Goal: Task Accomplishment & Management: Use online tool/utility

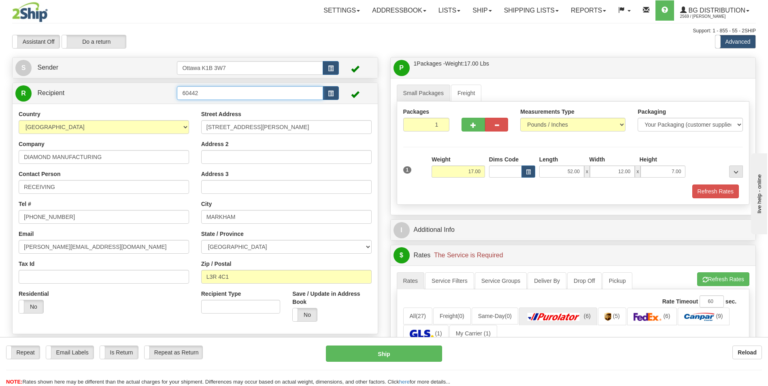
click at [282, 88] on input "60442" at bounding box center [250, 93] width 146 height 14
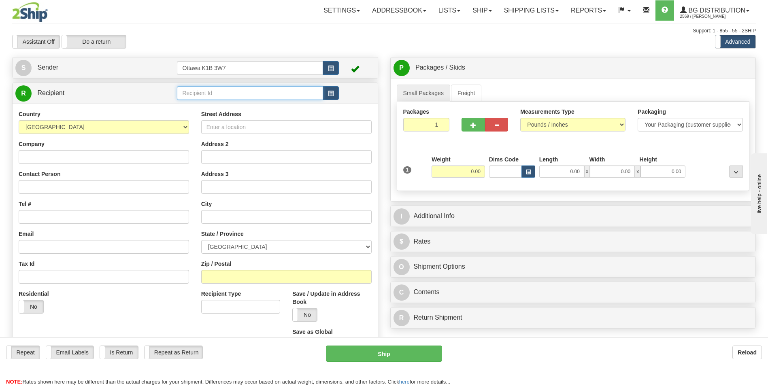
click at [221, 93] on input "text" at bounding box center [250, 93] width 146 height 14
click at [194, 108] on div "60464" at bounding box center [248, 105] width 138 height 9
type input "60464"
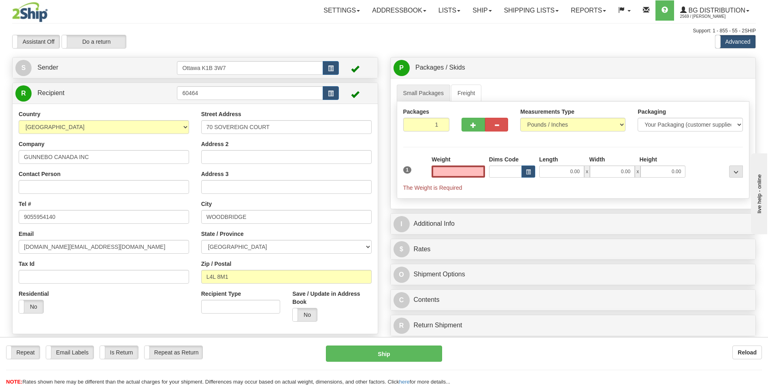
type input "0.00"
click at [471, 172] on input "0.00" at bounding box center [457, 172] width 53 height 12
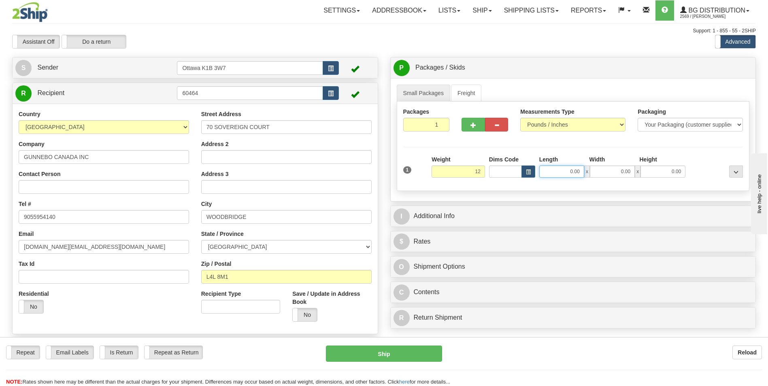
type input "12.00"
click at [571, 173] on input "0.00" at bounding box center [561, 172] width 45 height 12
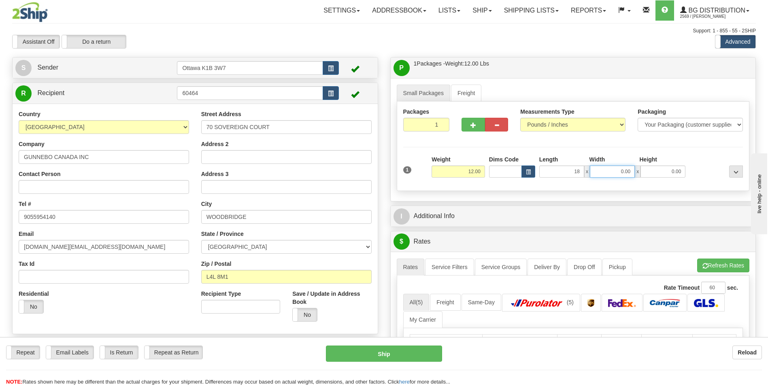
type input "18.00"
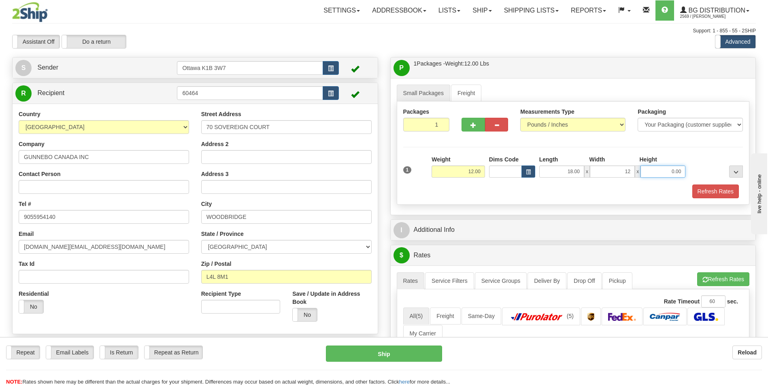
type input "12.00"
type input "6.00"
click at [475, 201] on div "Packages 1 1 Measurements Type" at bounding box center [573, 153] width 353 height 103
click at [478, 127] on button "button" at bounding box center [472, 125] width 23 height 14
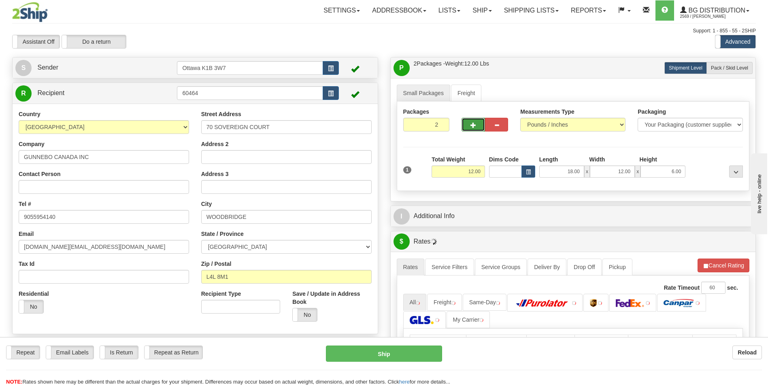
click at [478, 127] on button "button" at bounding box center [472, 125] width 23 height 14
type input "3"
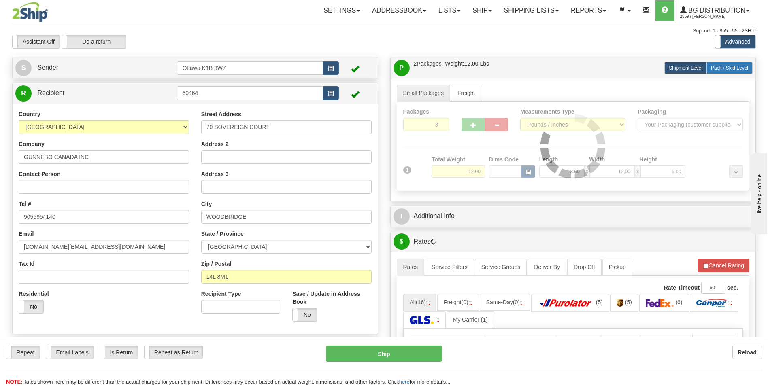
click at [726, 67] on span "Pack / Skid Level" at bounding box center [729, 68] width 37 height 6
radio input "true"
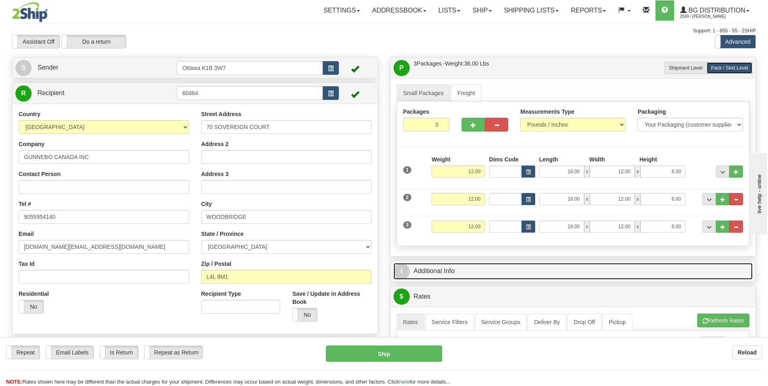
click at [494, 268] on link "I Additional Info" at bounding box center [572, 271] width 359 height 17
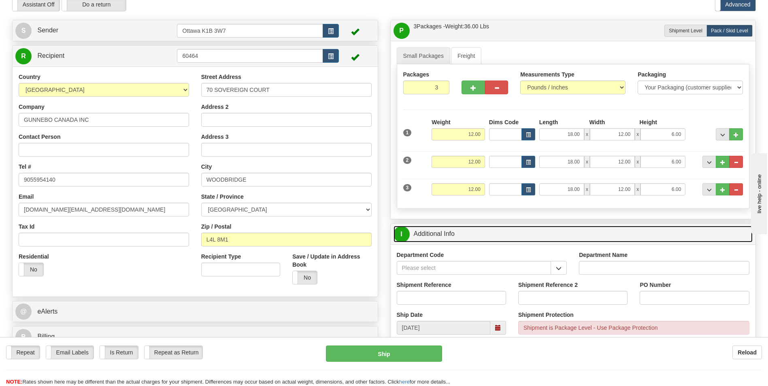
scroll to position [81, 0]
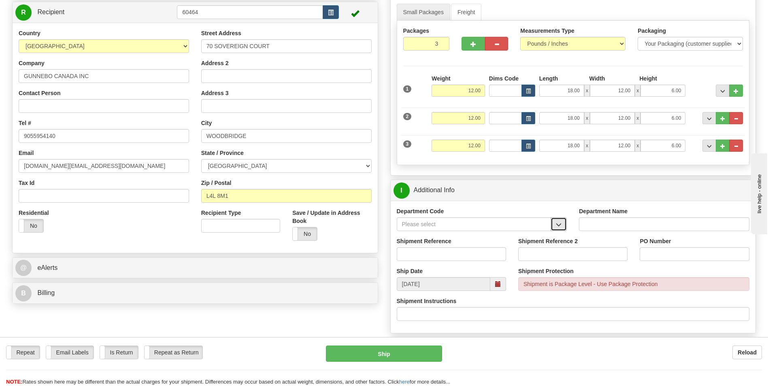
click at [563, 223] on button "button" at bounding box center [558, 224] width 16 height 14
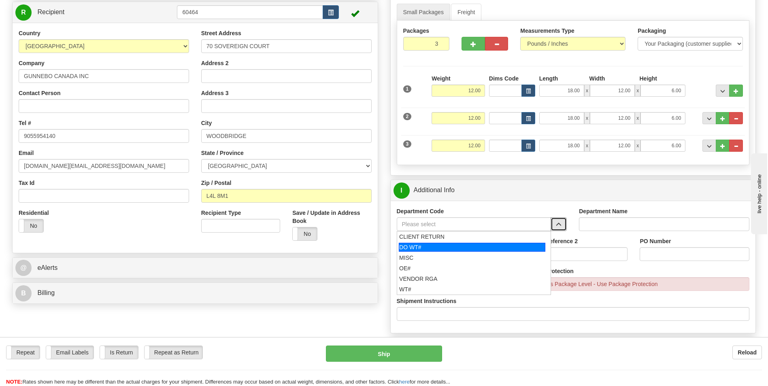
click at [451, 246] on div "DO WT#" at bounding box center [472, 247] width 147 height 9
type input "DO WT#"
type input "DIRECT ORDERS"
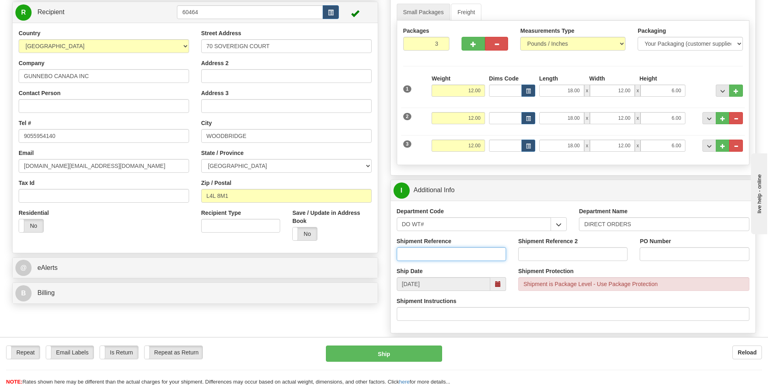
click at [448, 253] on input "Shipment Reference" at bounding box center [451, 254] width 109 height 14
type input "164592-00"
click at [662, 254] on input "PO Number" at bounding box center [693, 254] width 109 height 14
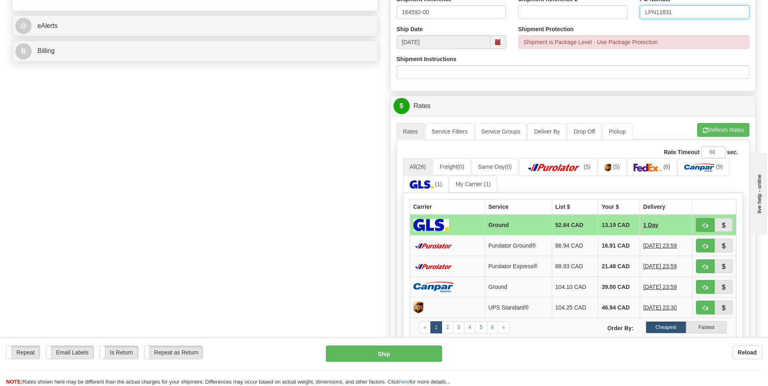
scroll to position [324, 0]
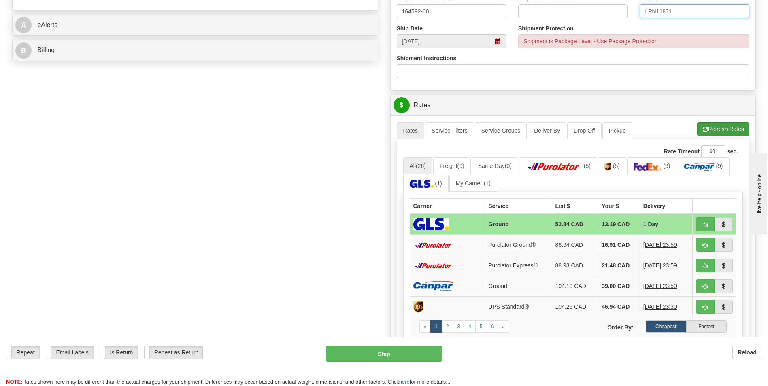
type input "LPN11831"
click at [719, 126] on button "Refresh Rates" at bounding box center [723, 129] width 52 height 14
click at [705, 247] on span "button" at bounding box center [705, 245] width 6 height 5
type input "260"
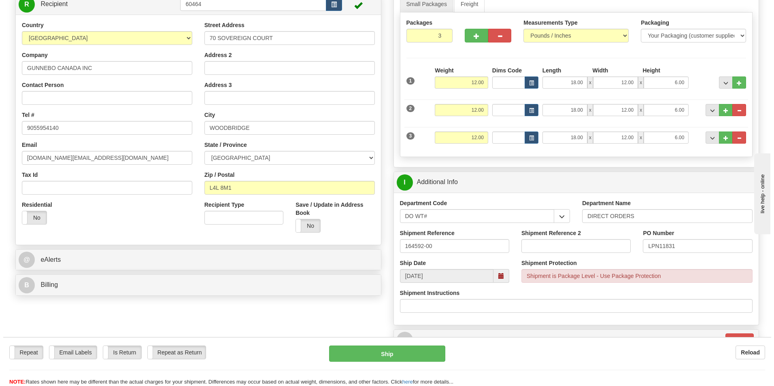
scroll to position [121, 0]
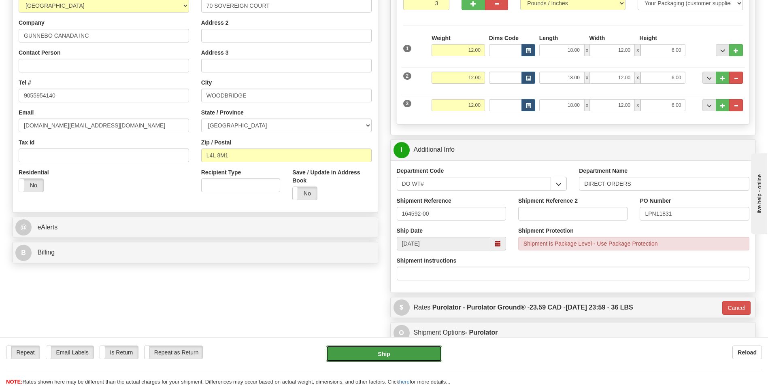
click at [400, 354] on button "Ship" at bounding box center [384, 354] width 116 height 16
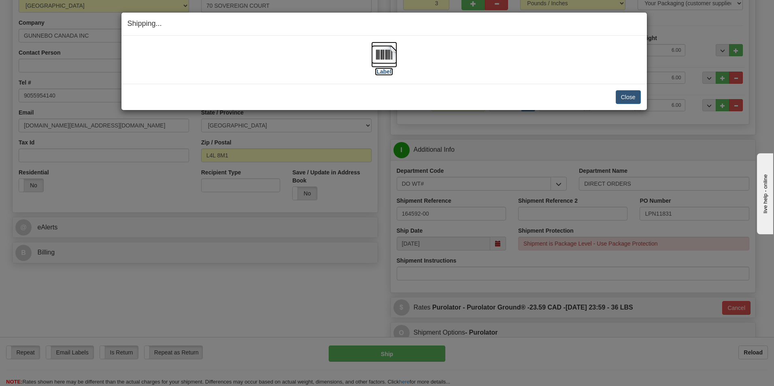
click at [389, 75] on label "[Label]" at bounding box center [384, 72] width 19 height 8
click at [625, 95] on button "Close" at bounding box center [628, 97] width 25 height 14
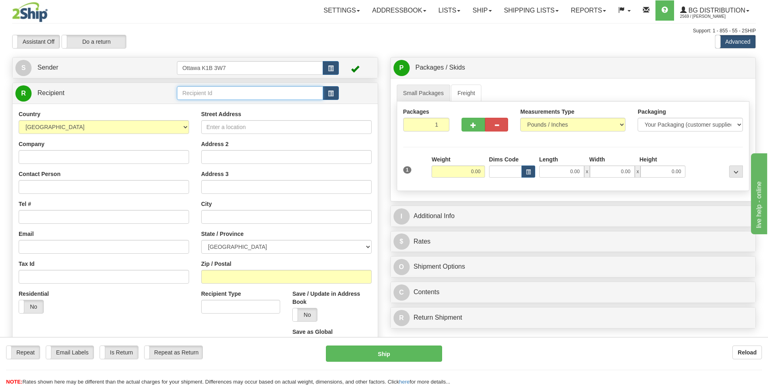
click at [201, 95] on input "text" at bounding box center [250, 93] width 146 height 14
click at [219, 107] on div "60699" at bounding box center [248, 105] width 138 height 9
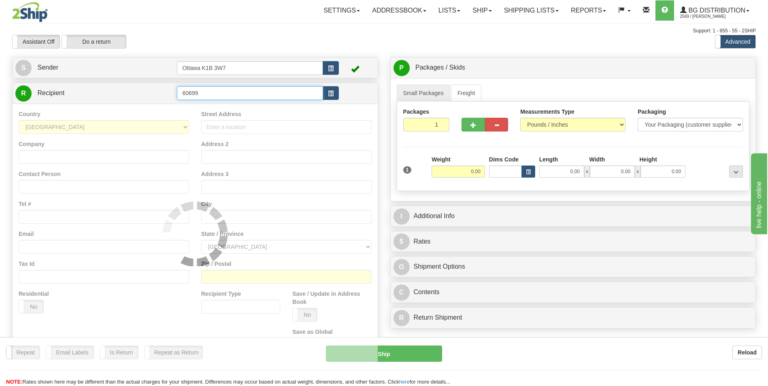
type input "60699"
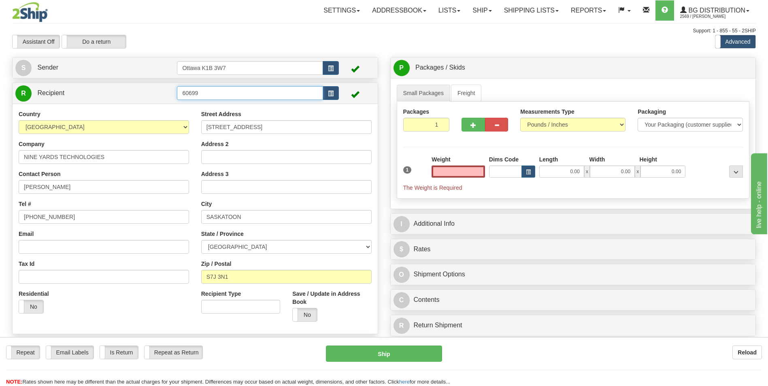
type input "0.00"
drag, startPoint x: 206, startPoint y: 92, endPoint x: 100, endPoint y: 91, distance: 106.4
click at [100, 91] on tr "R Recipient 60699" at bounding box center [194, 93] width 359 height 17
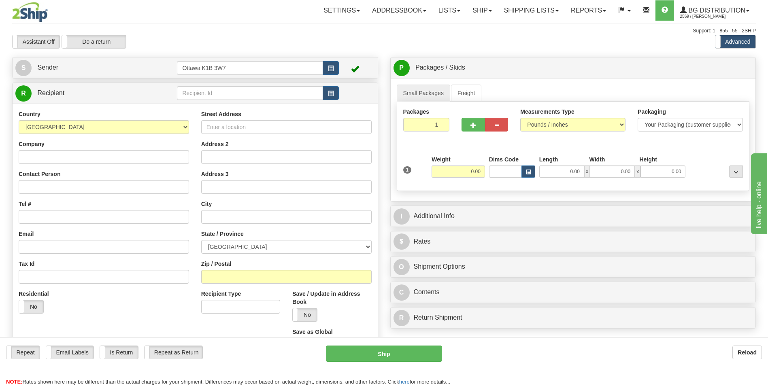
click at [261, 94] on div "Toggle navigation Settings Shipping Preferences Fields Preferences New" at bounding box center [384, 230] width 768 height 460
click at [261, 94] on input "text" at bounding box center [250, 93] width 146 height 14
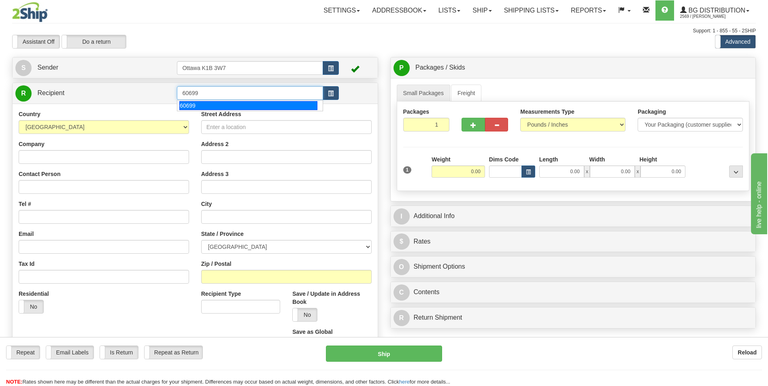
click at [247, 105] on div "60699" at bounding box center [248, 105] width 138 height 9
type input "60699"
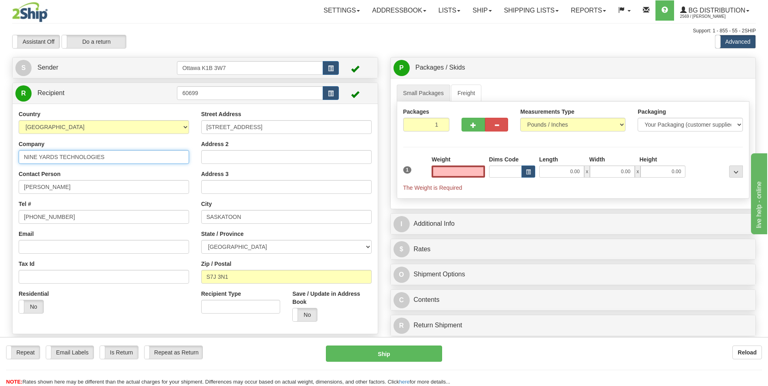
type input "0.00"
drag, startPoint x: 136, startPoint y: 163, endPoint x: -2, endPoint y: 159, distance: 137.3
click at [0, 159] on html "Training Course Close Toggle navigation Settings Shipping Preferences New Sende…" at bounding box center [384, 193] width 768 height 386
type input "GALLAGHER POWER FENCING"
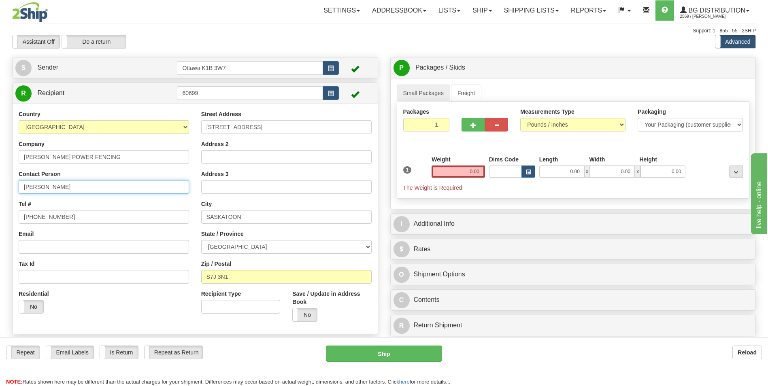
drag, startPoint x: 78, startPoint y: 184, endPoint x: 56, endPoint y: 187, distance: 22.1
click at [0, 188] on html "Training Course Close Toggle navigation Settings Shipping Preferences New Sende…" at bounding box center [384, 193] width 768 height 386
type input "RECEIVING"
click at [157, 172] on div "Contact Person RECEIVING" at bounding box center [104, 182] width 170 height 24
click at [85, 218] on input "306-491-0956" at bounding box center [104, 217] width 170 height 14
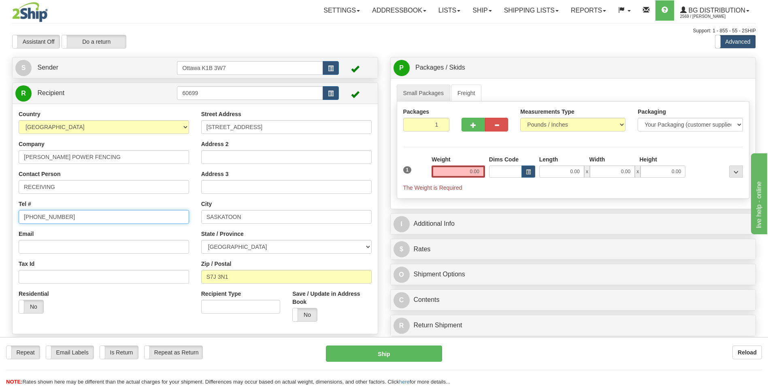
drag, startPoint x: 91, startPoint y: 217, endPoint x: -2, endPoint y: 204, distance: 93.6
click at [0, 204] on html "Training Course Close Toggle navigation Settings Shipping Preferences New Sende…" at bounding box center [384, 193] width 768 height 386
type input "819-421-2005"
drag, startPoint x: 311, startPoint y: 129, endPoint x: 126, endPoint y: 130, distance: 185.0
click at [126, 130] on div "Country AFGHANISTAN ALAND ISLANDS ALBANIA ALGERIA AMERICAN SAMOA ANDORRA ANGOLA…" at bounding box center [195, 219] width 365 height 218
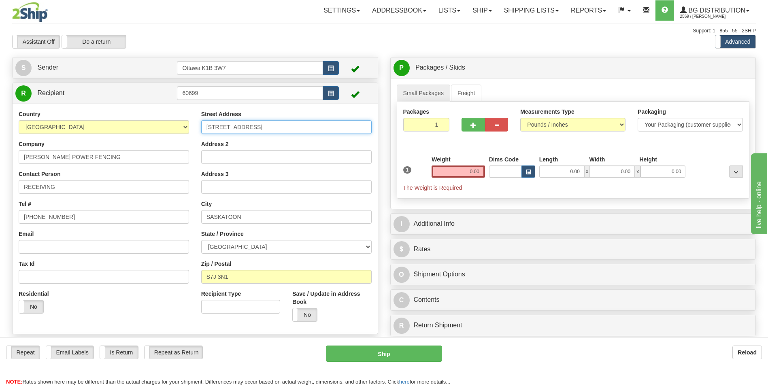
type input "2090 20TH AVENUE EAST"
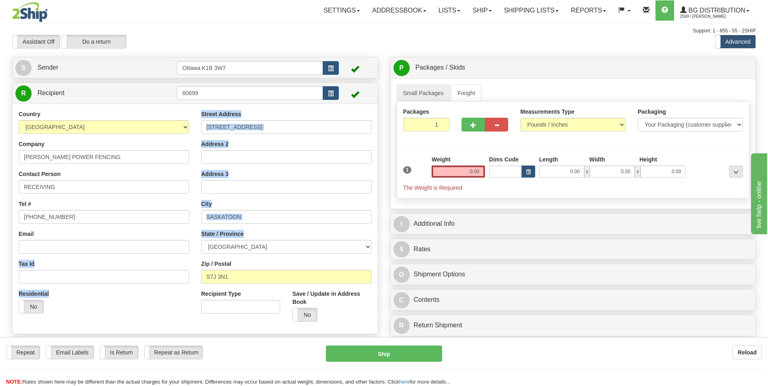
drag, startPoint x: 257, startPoint y: 224, endPoint x: 147, endPoint y: 225, distance: 110.1
click at [147, 225] on div "Country AFGHANISTAN ALAND ISLANDS ALBANIA ALGERIA AMERICAN SAMOA ANDORRA ANGOLA…" at bounding box center [195, 219] width 365 height 218
click at [291, 153] on input "Address 2" at bounding box center [286, 157] width 170 height 14
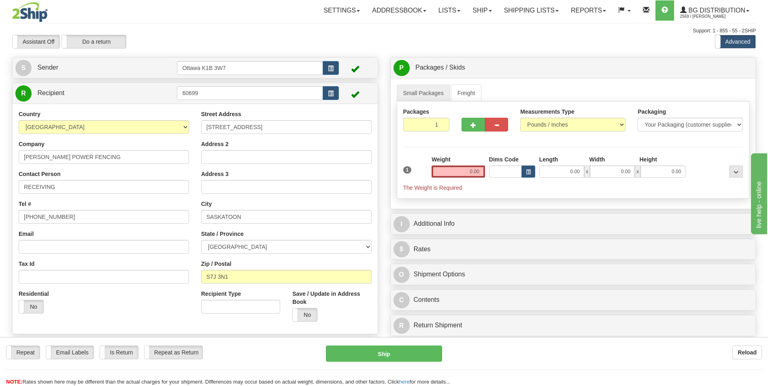
click at [191, 33] on div "Support: 1 - 855 - 55 - 2SHIP" at bounding box center [383, 31] width 743 height 7
drag, startPoint x: 257, startPoint y: 219, endPoint x: 111, endPoint y: 220, distance: 145.7
click at [111, 220] on div "Country AFGHANISTAN ALAND ISLANDS ALBANIA ALGERIA AMERICAN SAMOA ANDORRA ANGOLA…" at bounding box center [195, 219] width 365 height 218
type input "OWEN SOUND"
click at [270, 245] on select "ALBERTA BRITISH COLUMBIA MANITOBA NEW BRUNSWICK NEWFOUNDLAND NOVA SCOTIA NUNAVU…" at bounding box center [286, 247] width 170 height 14
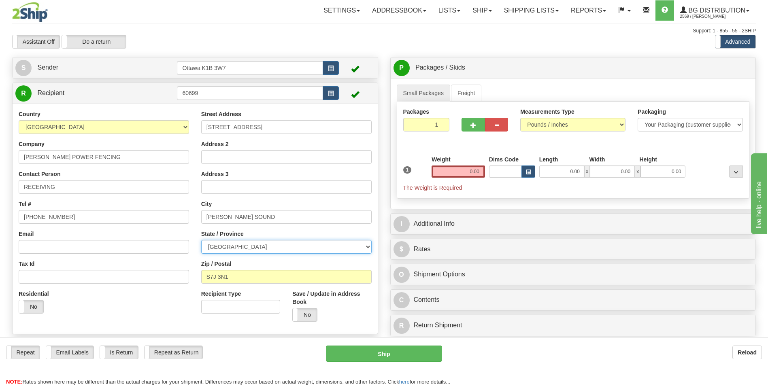
select select "ON"
click at [201, 240] on select "ALBERTA BRITISH COLUMBIA MANITOBA NEW BRUNSWICK NEWFOUNDLAND NOVA SCOTIA NUNAVU…" at bounding box center [286, 247] width 170 height 14
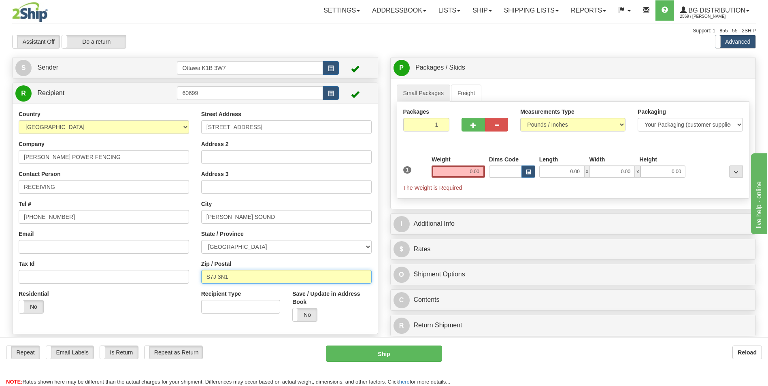
drag, startPoint x: 249, startPoint y: 278, endPoint x: 183, endPoint y: 276, distance: 65.6
click at [183, 276] on div "Country AFGHANISTAN ALAND ISLANDS ALBANIA ALGERIA AMERICAN SAMOA ANDORRA ANGOLA…" at bounding box center [195, 219] width 365 height 218
type input "N4K 5N5"
click at [304, 315] on label "No" at bounding box center [305, 314] width 24 height 13
click at [459, 172] on input "0.00" at bounding box center [457, 172] width 53 height 12
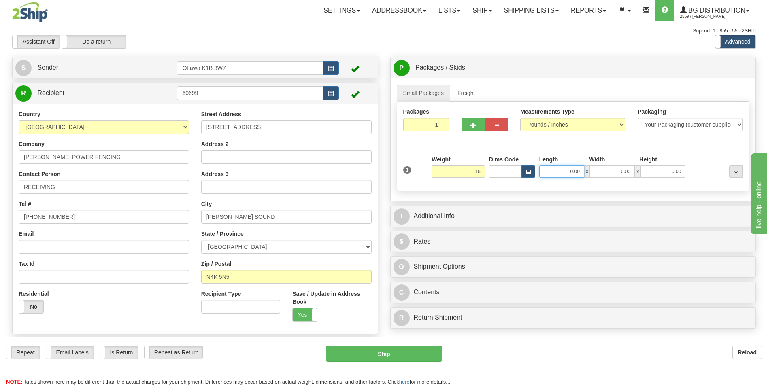
type input "15.00"
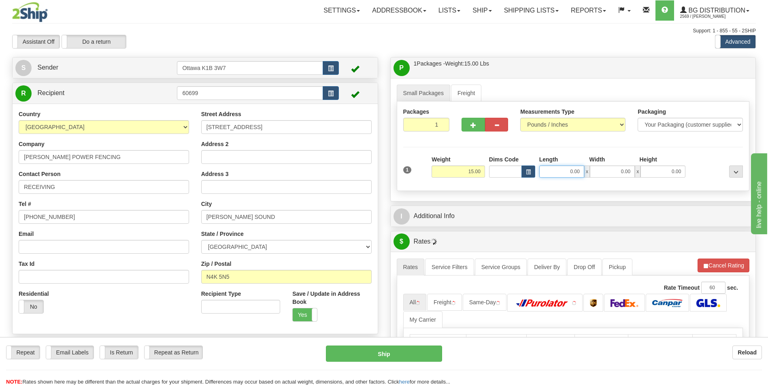
click at [561, 168] on input "0.00" at bounding box center [561, 172] width 45 height 12
type input "19.00"
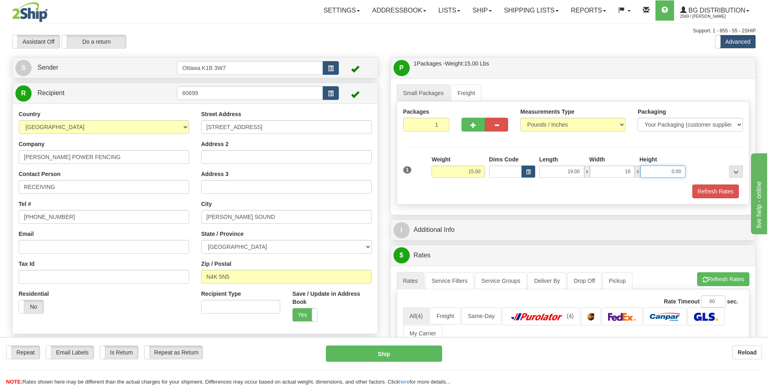
type input "16.00"
type input "6.00"
drag, startPoint x: 705, startPoint y: 147, endPoint x: 681, endPoint y: 143, distance: 24.6
click at [704, 146] on div "Packages 1 1 Measurements Type" at bounding box center [573, 153] width 353 height 103
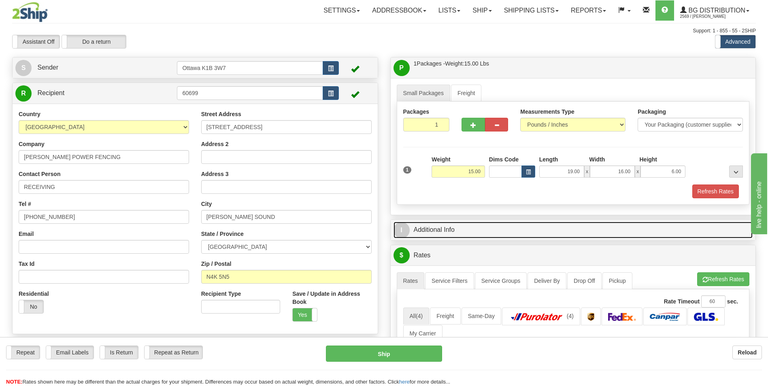
click at [463, 225] on link "I Additional Info" at bounding box center [572, 230] width 359 height 17
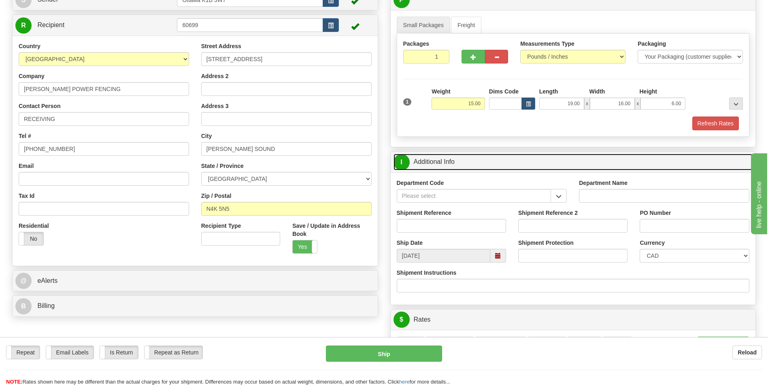
scroll to position [81, 0]
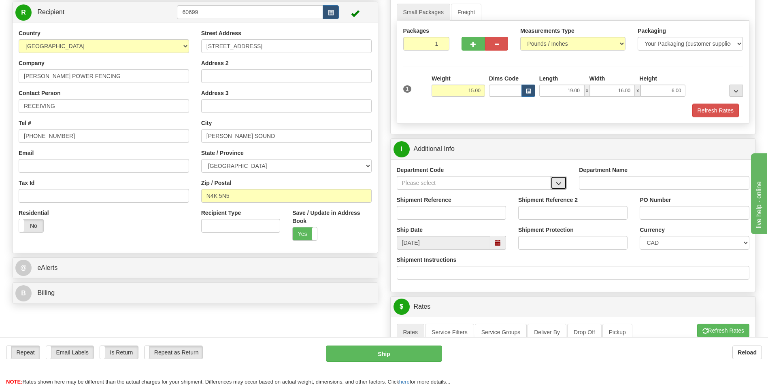
click at [565, 181] on button "button" at bounding box center [558, 183] width 16 height 14
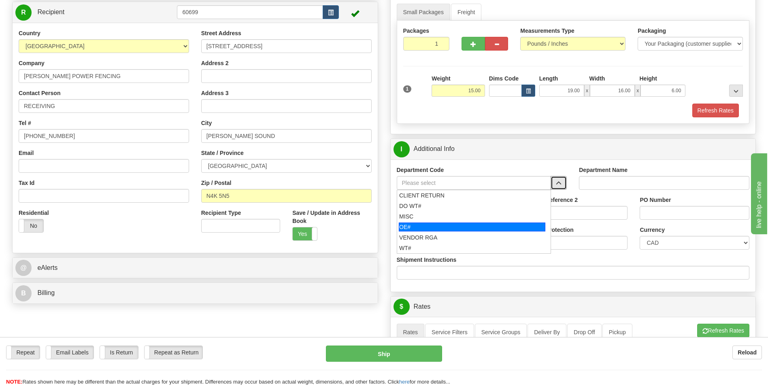
click at [481, 225] on div "OE#" at bounding box center [472, 227] width 147 height 9
type input "OE#"
type input "ORDERS"
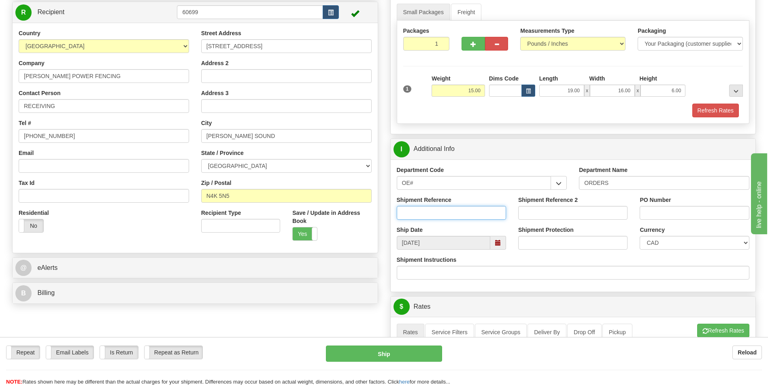
click at [431, 216] on input "Shipment Reference" at bounding box center [451, 213] width 109 height 14
click at [478, 212] on input "Shipment Reference" at bounding box center [451, 213] width 109 height 14
type input "10201112-00"
click at [677, 213] on input "PO Number" at bounding box center [693, 213] width 109 height 14
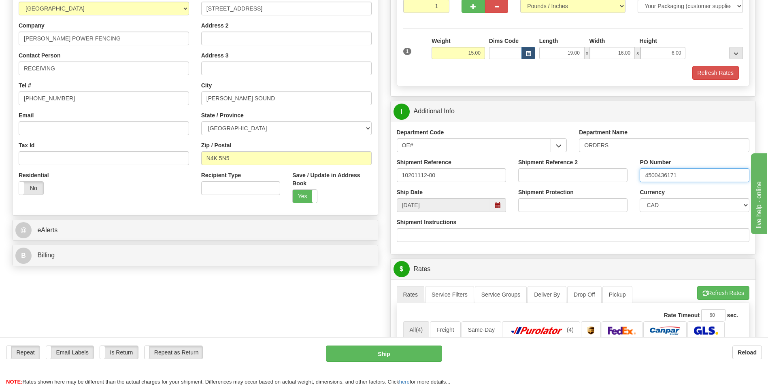
scroll to position [121, 0]
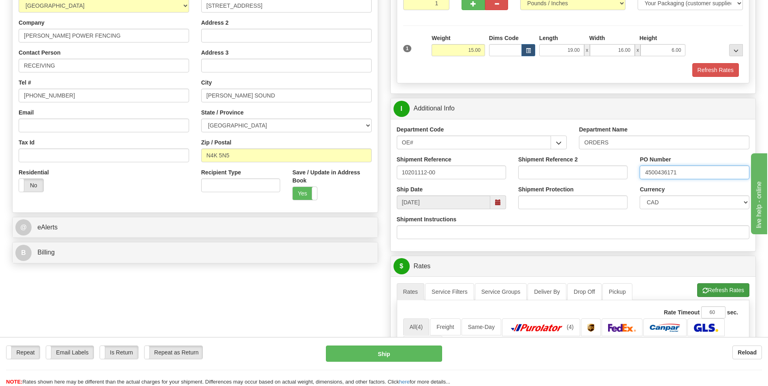
type input "4500436171"
click at [730, 291] on button "Refresh Rates" at bounding box center [723, 290] width 52 height 14
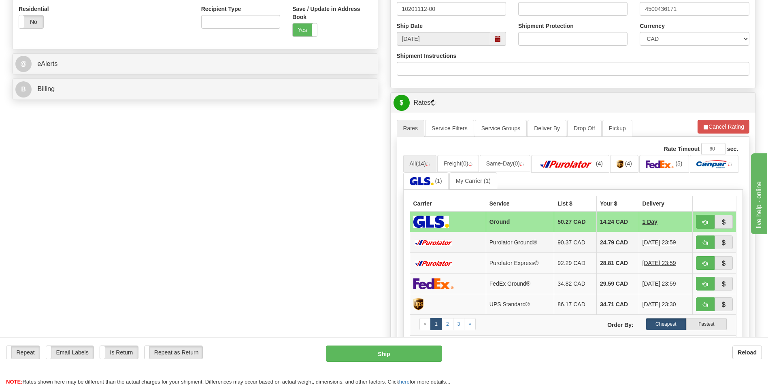
scroll to position [324, 0]
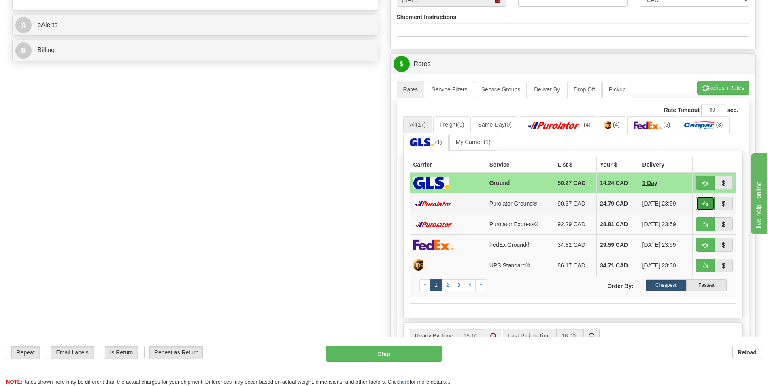
click at [706, 206] on span "button" at bounding box center [705, 204] width 6 height 5
type input "260"
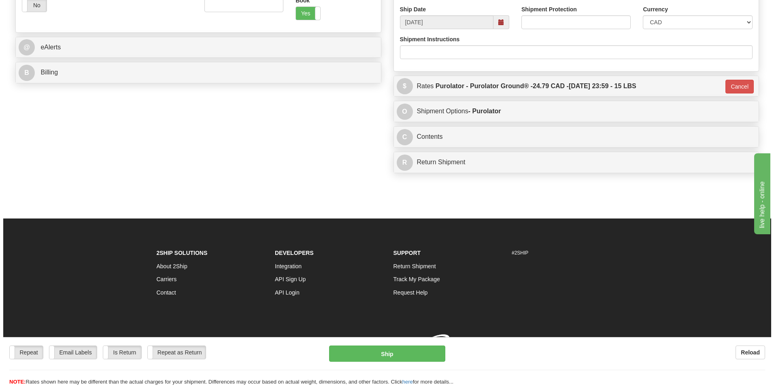
scroll to position [313, 0]
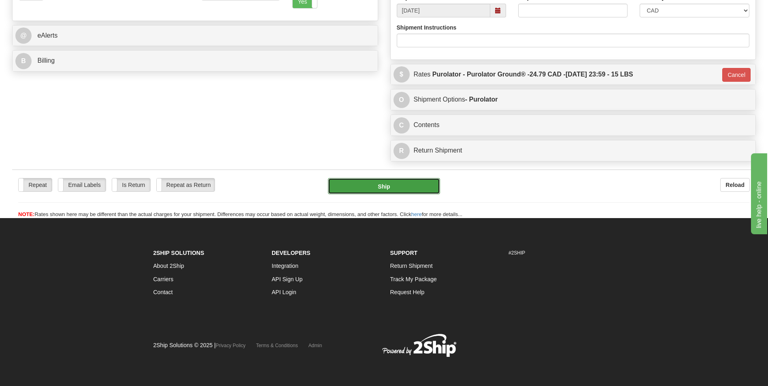
click at [389, 187] on button "Ship" at bounding box center [384, 186] width 112 height 16
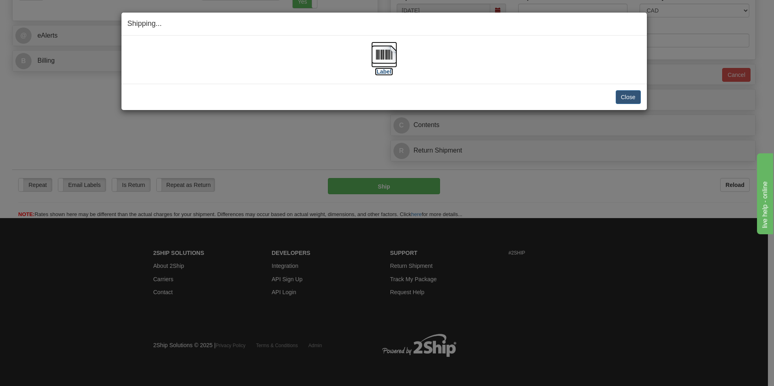
click at [389, 72] on label "[Label]" at bounding box center [384, 72] width 19 height 8
click at [629, 95] on button "Close" at bounding box center [628, 97] width 25 height 14
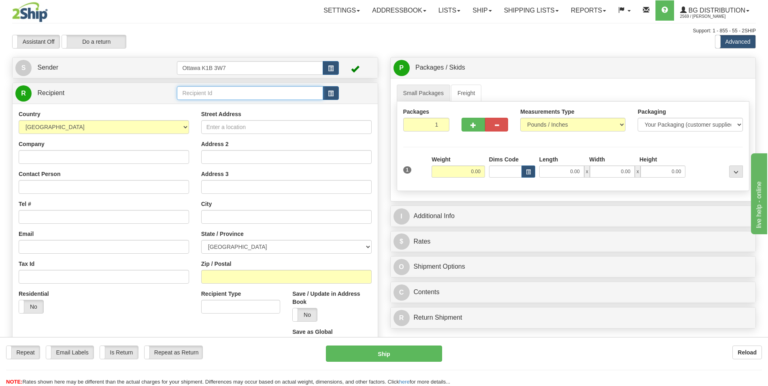
click at [201, 93] on input "text" at bounding box center [250, 93] width 146 height 14
click at [209, 106] on div "920025" at bounding box center [248, 105] width 138 height 9
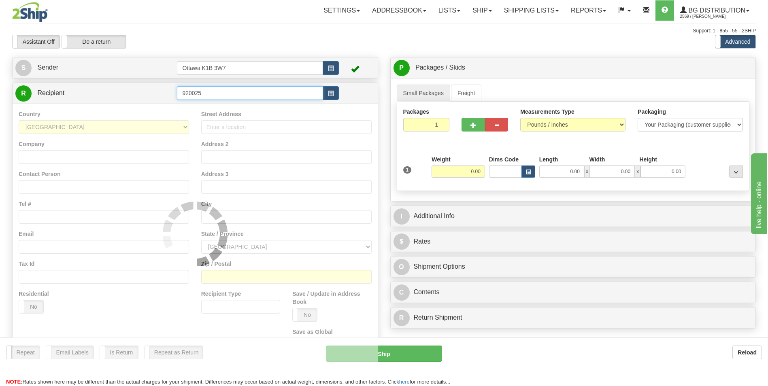
type input "920025"
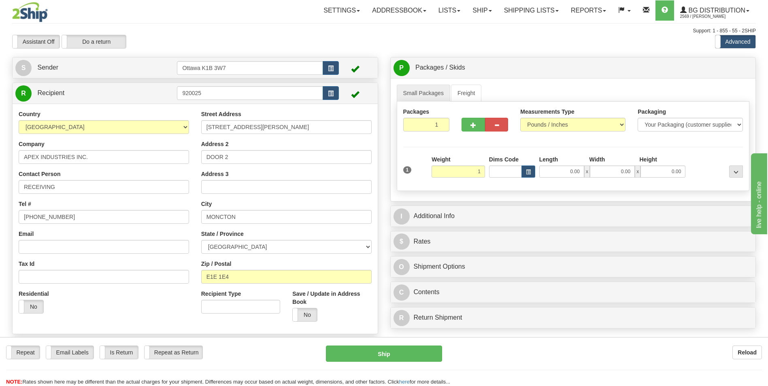
type input "1.00"
click at [561, 178] on div "1 Weight 1.00 Dims Code 0.00" at bounding box center [573, 169] width 344 height 29
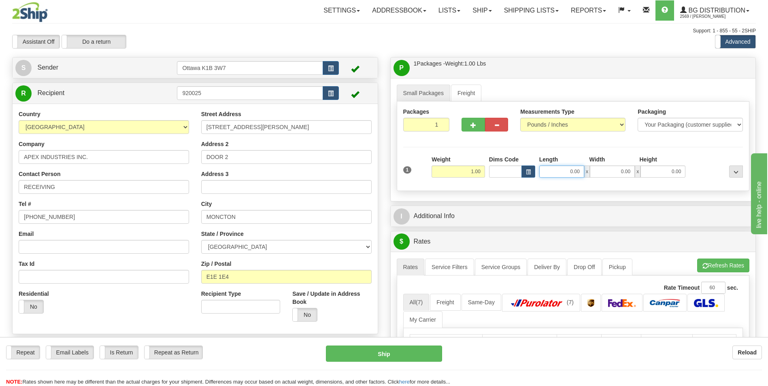
click at [567, 172] on input "0.00" at bounding box center [561, 172] width 45 height 12
type input "10.00"
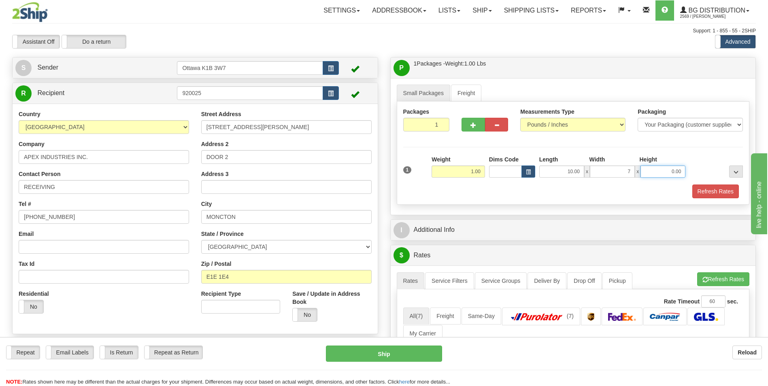
type input "7.00"
type input "5.00"
drag, startPoint x: 562, startPoint y: 172, endPoint x: 601, endPoint y: 170, distance: 38.9
click at [601, 170] on div "10.00 x 7.00 x 5.00" at bounding box center [612, 172] width 147 height 12
type input "11.00"
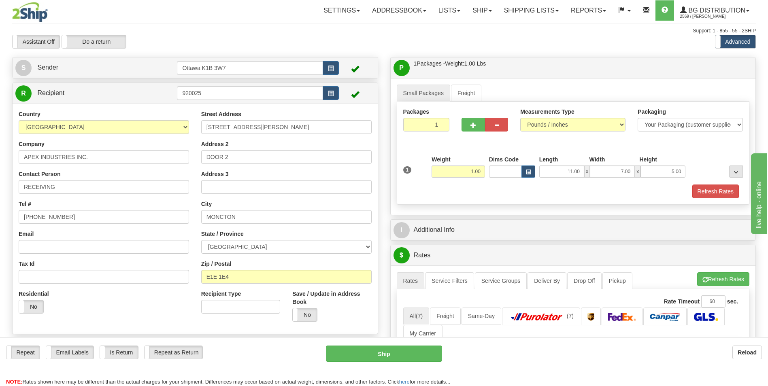
click at [578, 149] on div "Packages 1 1 Measurements Type" at bounding box center [573, 153] width 353 height 103
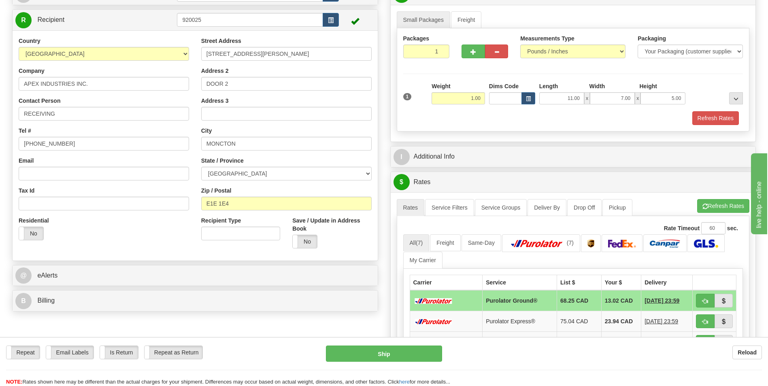
scroll to position [81, 0]
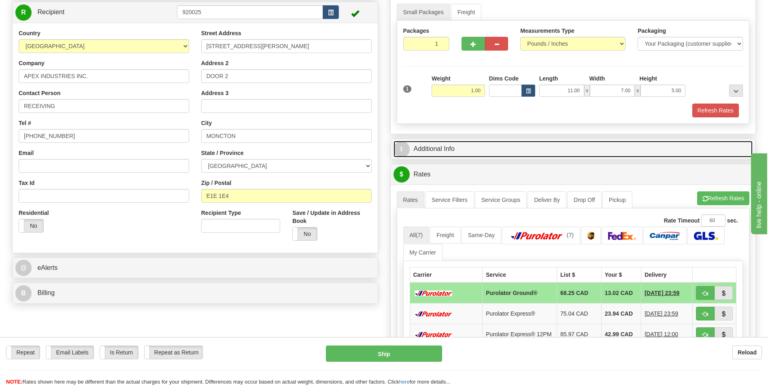
click at [442, 146] on link "I Additional Info" at bounding box center [572, 149] width 359 height 17
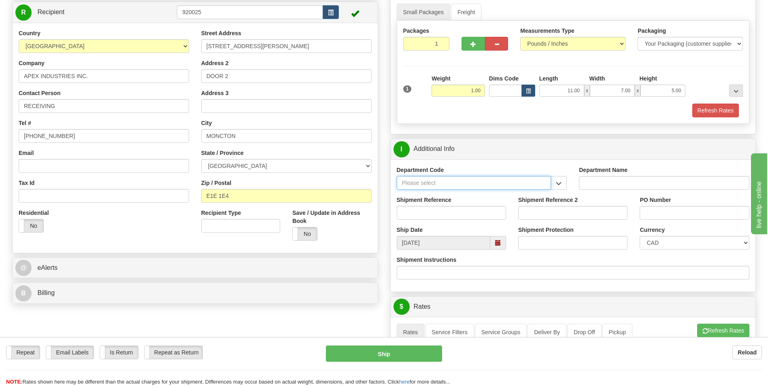
click at [539, 187] on input "Department Code" at bounding box center [474, 183] width 155 height 14
type input "1"
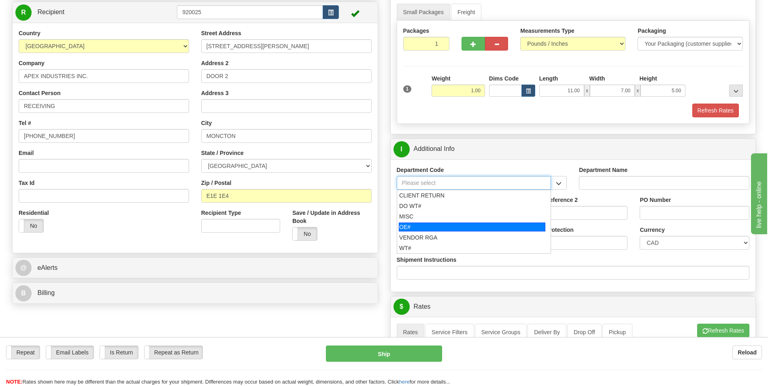
click at [437, 225] on div "OE#" at bounding box center [472, 227] width 147 height 9
type input "OE#"
type input "ORDERS"
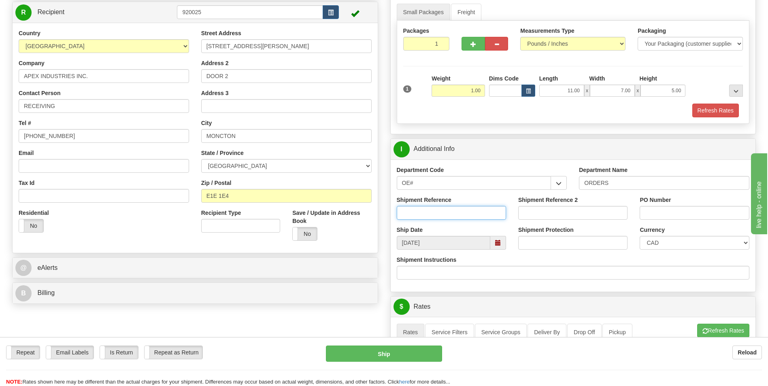
click at [435, 214] on input "Shipment Reference" at bounding box center [451, 213] width 109 height 14
type input "8329"
click at [675, 214] on input "PO Number" at bounding box center [693, 213] width 109 height 14
drag, startPoint x: 451, startPoint y: 209, endPoint x: 332, endPoint y: 209, distance: 119.0
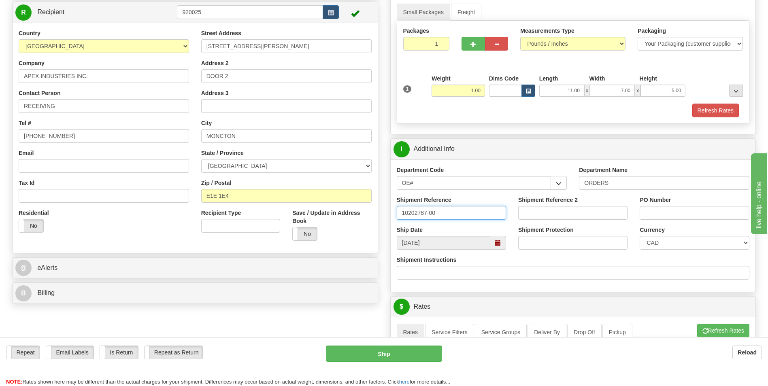
type input "10202787-00"
click at [674, 211] on input "PO Number" at bounding box center [693, 213] width 109 height 14
type input "8329"
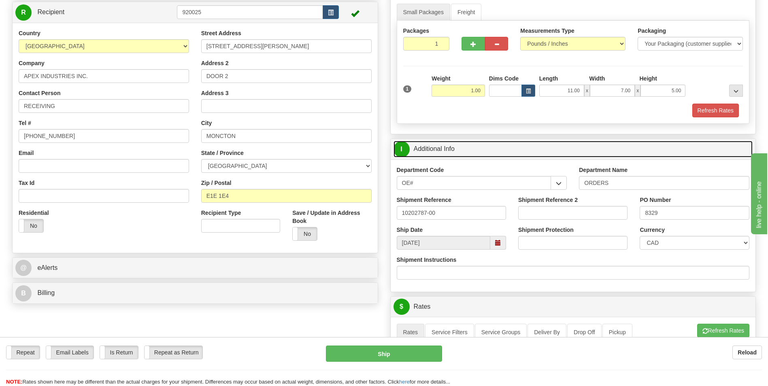
click at [596, 151] on link "I Additional Info" at bounding box center [572, 149] width 359 height 17
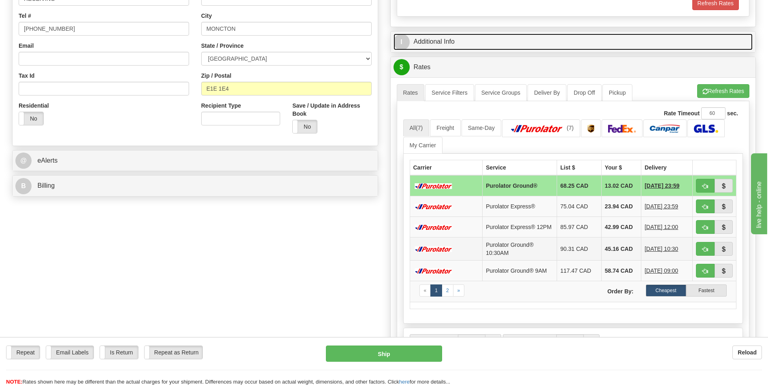
scroll to position [202, 0]
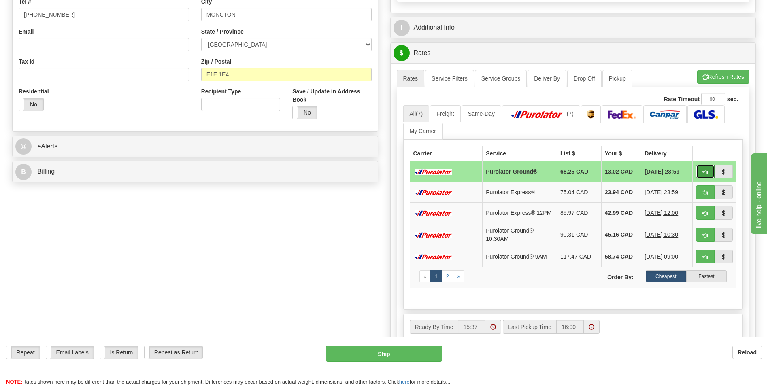
click at [706, 170] on span "button" at bounding box center [705, 172] width 6 height 5
type input "260"
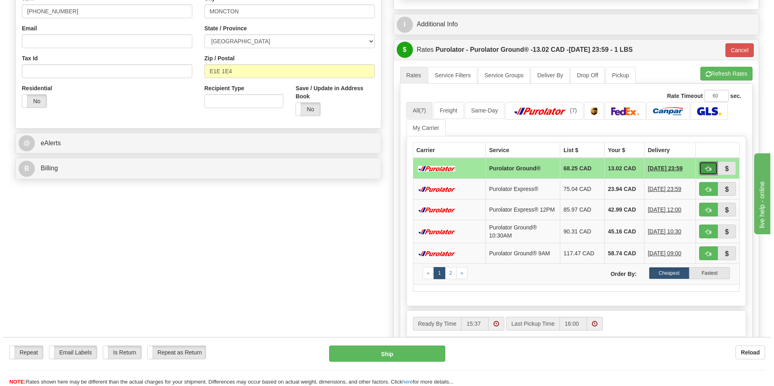
scroll to position [243, 0]
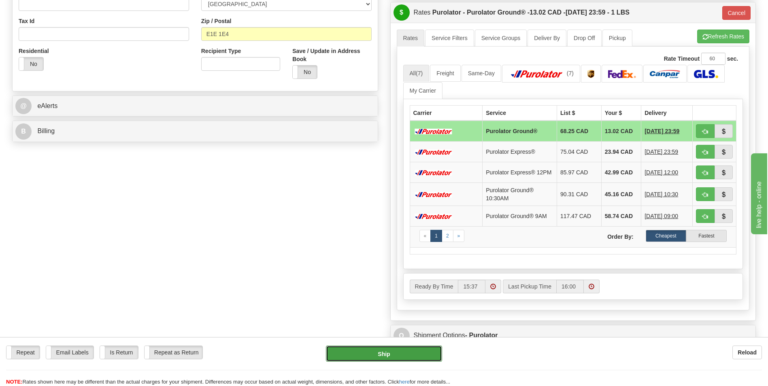
click at [387, 355] on button "Ship" at bounding box center [384, 354] width 116 height 16
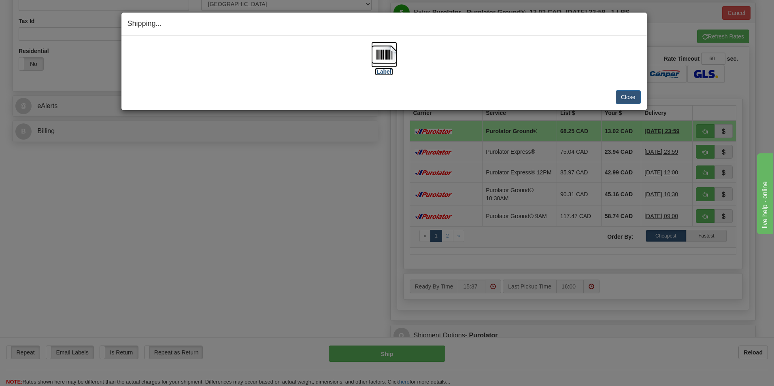
click at [387, 70] on label "[Label]" at bounding box center [384, 72] width 19 height 8
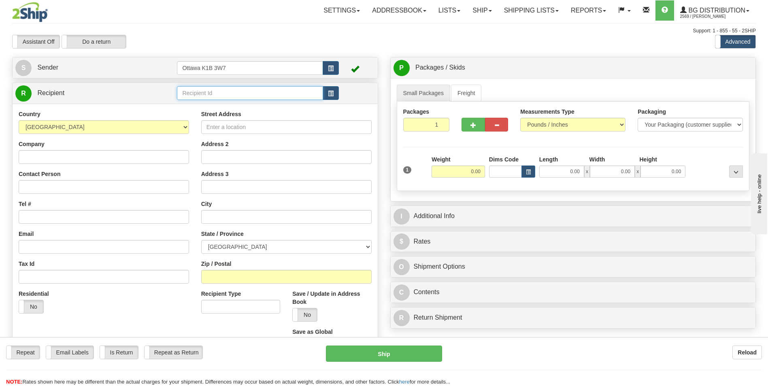
click at [244, 97] on input "text" at bounding box center [250, 93] width 146 height 14
click at [229, 105] on div "60117" at bounding box center [248, 105] width 138 height 9
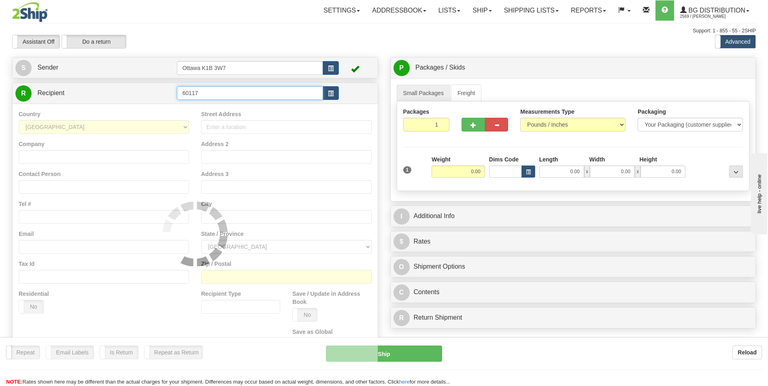
type input "60117"
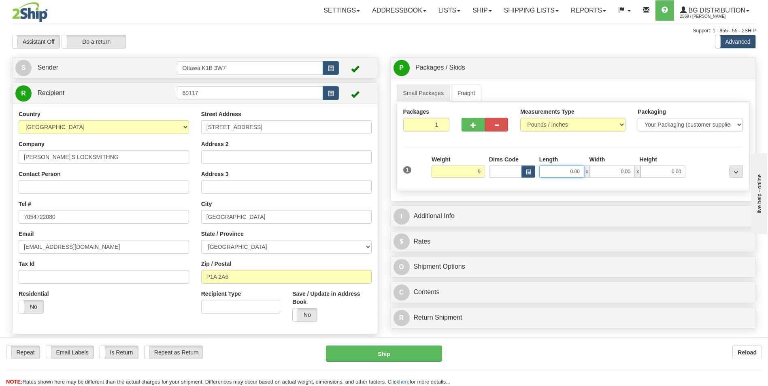
type input "9.00"
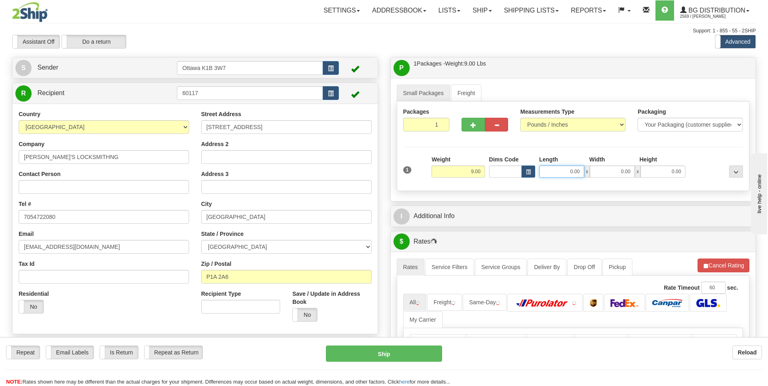
click at [570, 174] on input "0.00" at bounding box center [561, 172] width 45 height 12
type input "12.00"
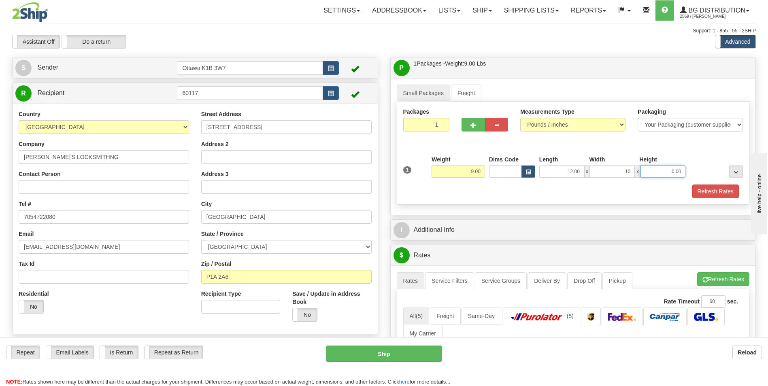
type input "10.00"
type input "8.00"
drag, startPoint x: 433, startPoint y: 195, endPoint x: 434, endPoint y: 199, distance: 4.2
click at [433, 195] on div "Refresh Rates" at bounding box center [573, 192] width 344 height 14
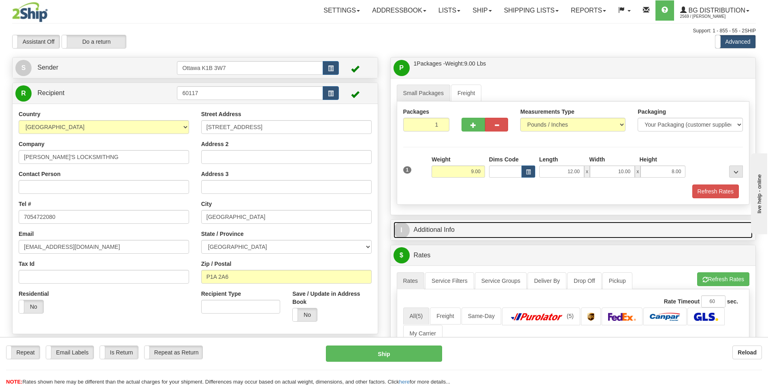
click at [444, 234] on link "I Additional Info" at bounding box center [572, 230] width 359 height 17
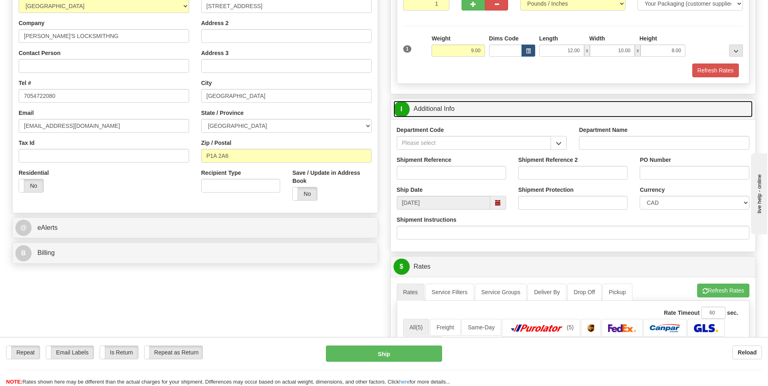
scroll to position [121, 0]
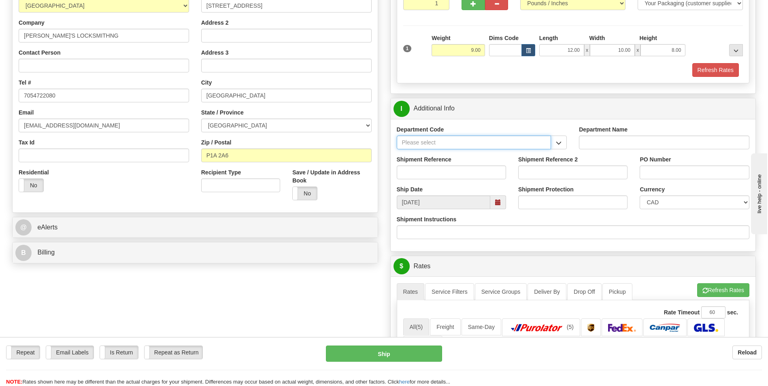
click at [496, 143] on input "Department Code" at bounding box center [474, 143] width 155 height 14
type input "164630"
click at [514, 118] on div "I Additional Info" at bounding box center [573, 108] width 365 height 21
click at [553, 143] on button "button" at bounding box center [558, 143] width 16 height 14
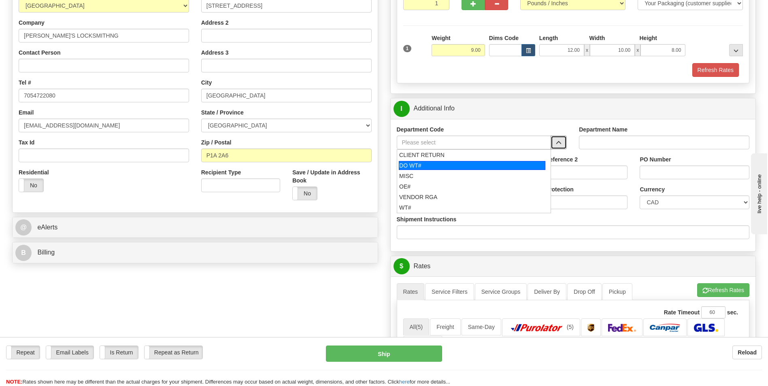
click at [421, 163] on div "DO WT#" at bounding box center [472, 165] width 147 height 9
type input "DO WT#"
type input "DIRECT ORDERS"
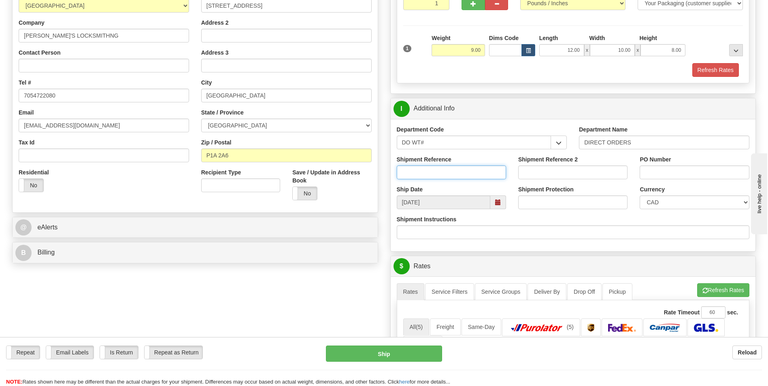
click at [442, 171] on input "Shipment Reference" at bounding box center [451, 173] width 109 height 14
type input "164630-00"
drag, startPoint x: 688, startPoint y: 173, endPoint x: 688, endPoint y: 183, distance: 9.7
click at [688, 173] on input "PO Number" at bounding box center [693, 173] width 109 height 14
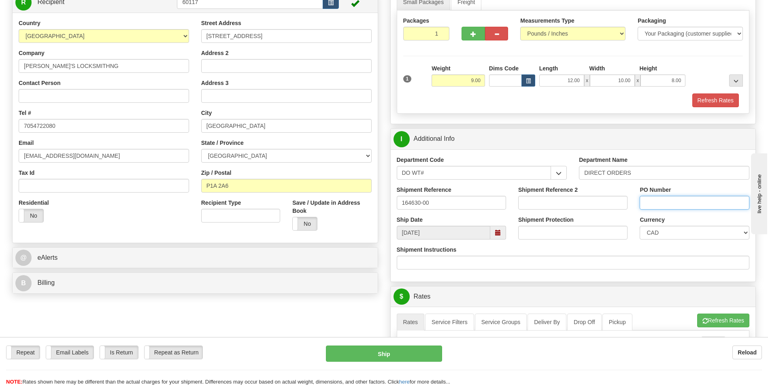
scroll to position [162, 0]
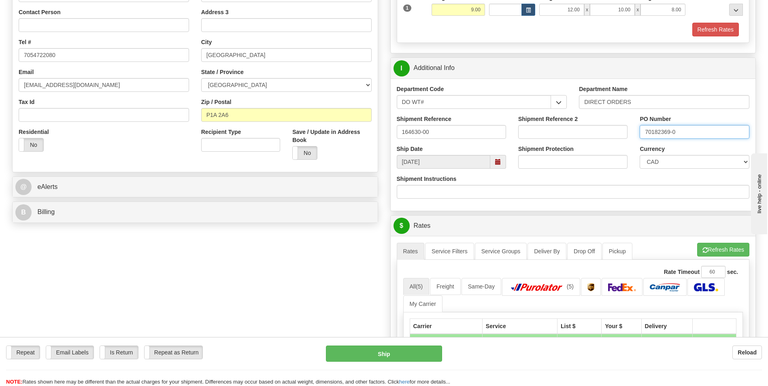
type input "70182369-01"
drag, startPoint x: 694, startPoint y: 132, endPoint x: 618, endPoint y: 138, distance: 76.0
click at [618, 138] on div "Shipment Reference 164630-00 Shipment Reference 2 PO Number 70182369-01" at bounding box center [573, 130] width 365 height 30
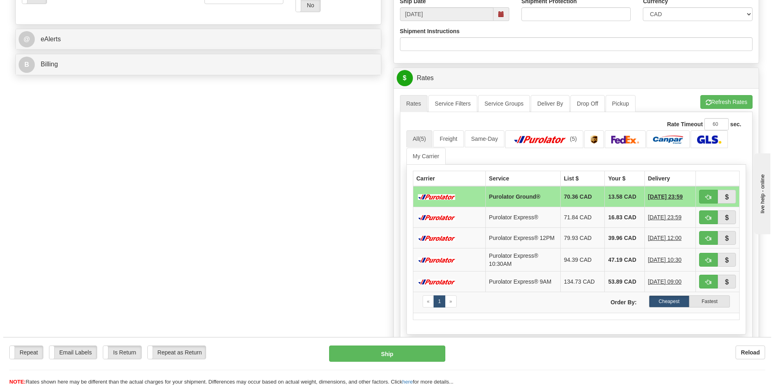
scroll to position [324, 0]
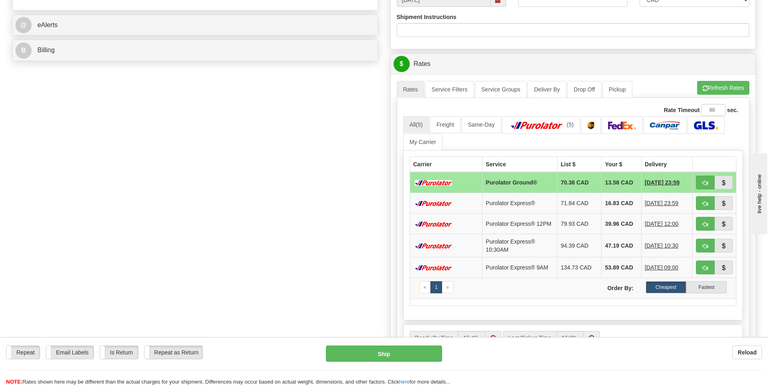
type input "PO002292"
click at [705, 180] on span "button" at bounding box center [705, 182] width 6 height 5
type input "260"
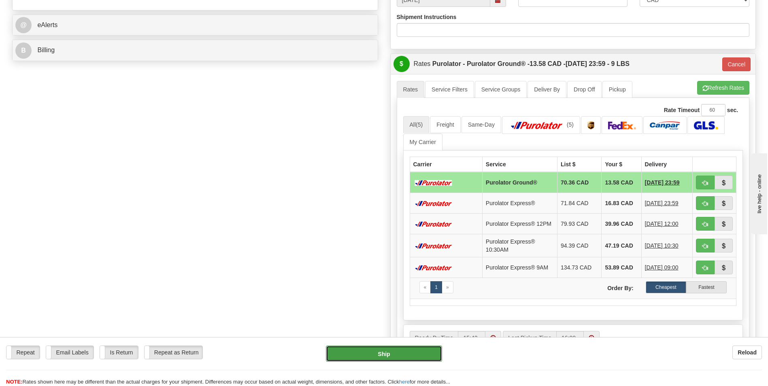
click at [399, 354] on button "Ship" at bounding box center [384, 354] width 116 height 16
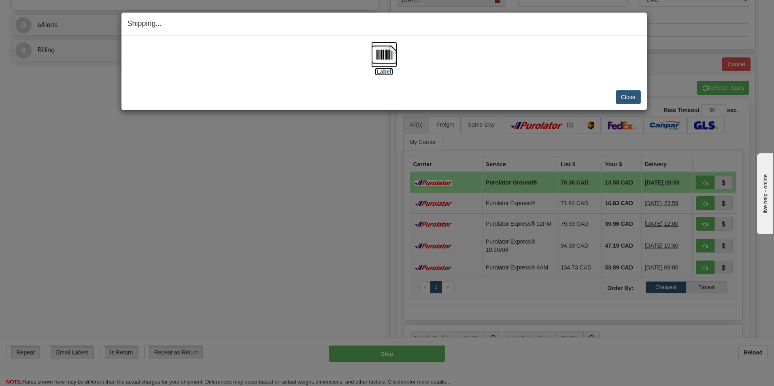
click at [381, 71] on label "[Label]" at bounding box center [384, 72] width 19 height 8
